Goal: Task Accomplishment & Management: Use online tool/utility

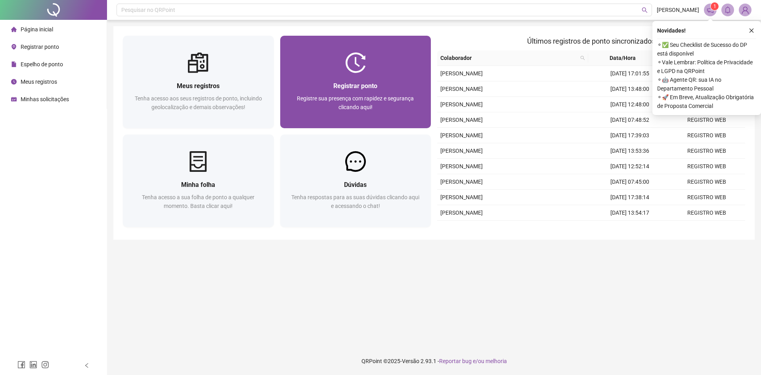
click at [383, 83] on div "Registrar ponto" at bounding box center [356, 86] width 132 height 10
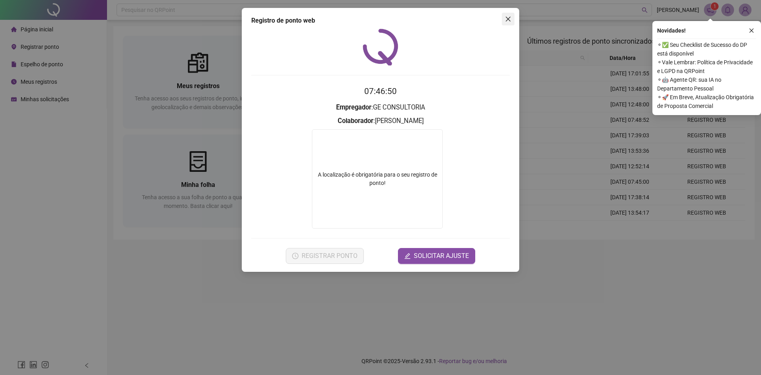
click at [510, 19] on icon "close" at bounding box center [508, 19] width 6 height 6
